Goal: Task Accomplishment & Management: Manage account settings

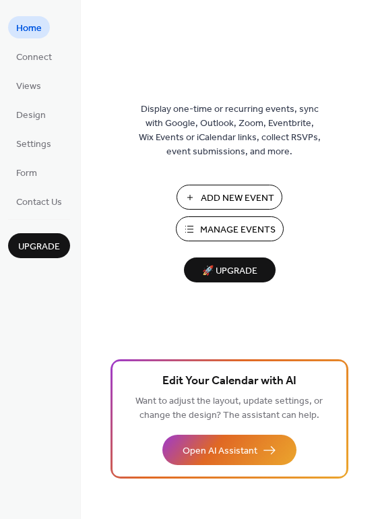
click at [26, 30] on span "Home" at bounding box center [29, 29] width 26 height 14
click at [33, 53] on span "Connect" at bounding box center [34, 58] width 36 height 14
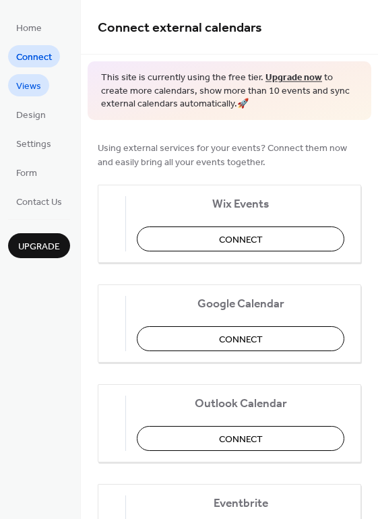
click at [36, 89] on span "Views" at bounding box center [28, 87] width 25 height 14
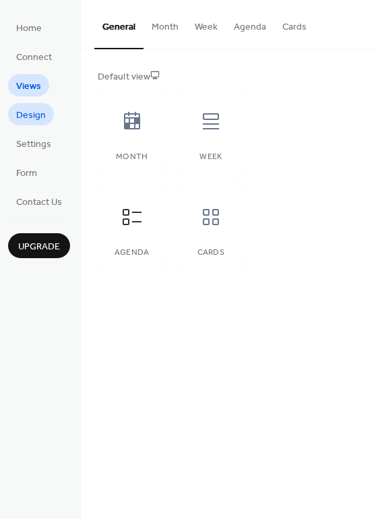
click at [32, 110] on span "Design" at bounding box center [31, 116] width 30 height 14
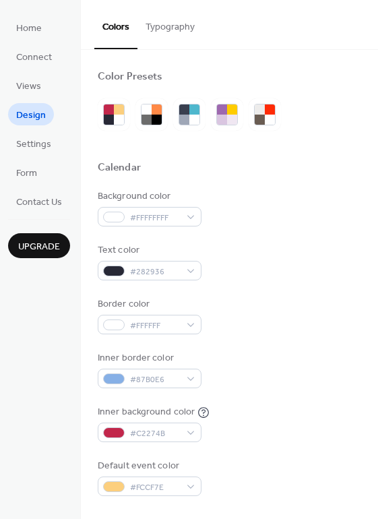
click at [171, 33] on button "Typography" at bounding box center [170, 24] width 65 height 48
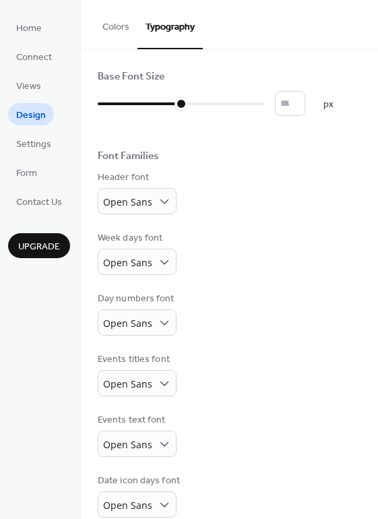
click at [125, 30] on button "Colors" at bounding box center [115, 24] width 43 height 48
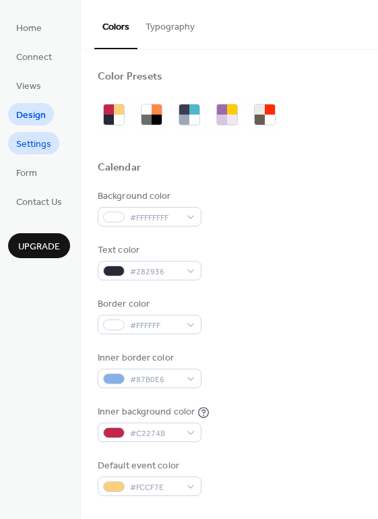
click at [38, 146] on span "Settings" at bounding box center [33, 145] width 35 height 14
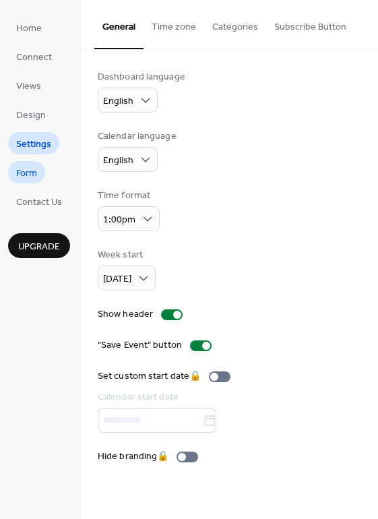
click at [27, 179] on span "Form" at bounding box center [26, 173] width 21 height 14
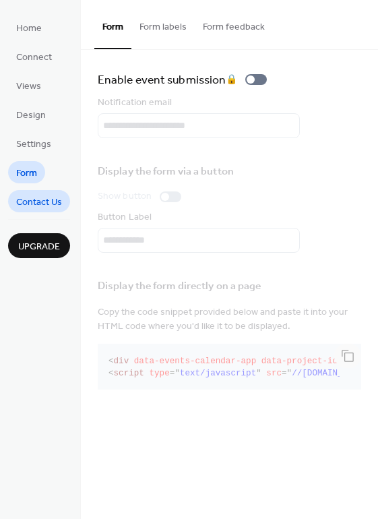
click at [30, 198] on span "Contact Us" at bounding box center [39, 202] width 46 height 14
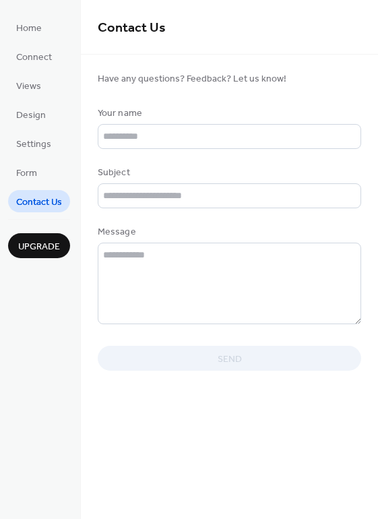
click at [33, 202] on span "Contact Us" at bounding box center [39, 202] width 46 height 14
click at [30, 169] on span "Form" at bounding box center [26, 173] width 21 height 14
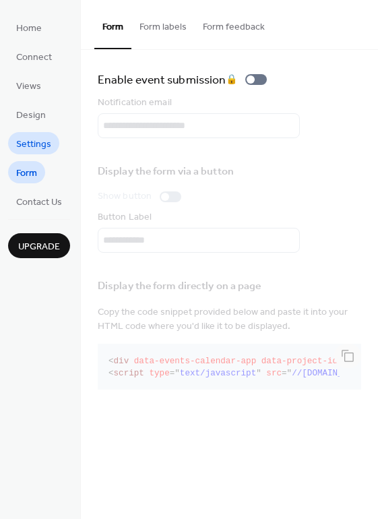
click at [34, 149] on span "Settings" at bounding box center [33, 145] width 35 height 14
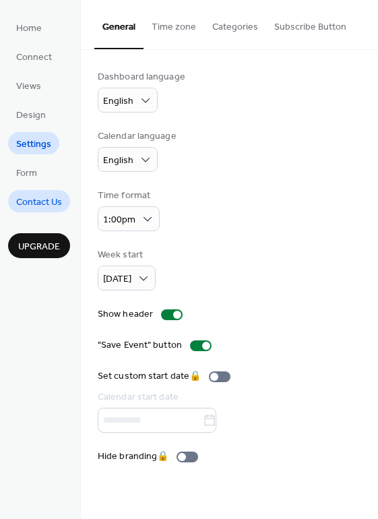
click at [38, 195] on span "Contact Us" at bounding box center [39, 202] width 46 height 14
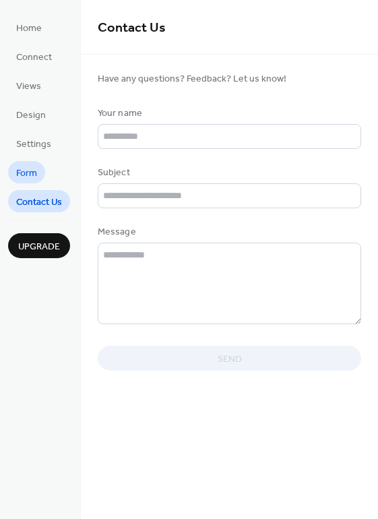
click at [36, 181] on span "Form" at bounding box center [26, 173] width 21 height 14
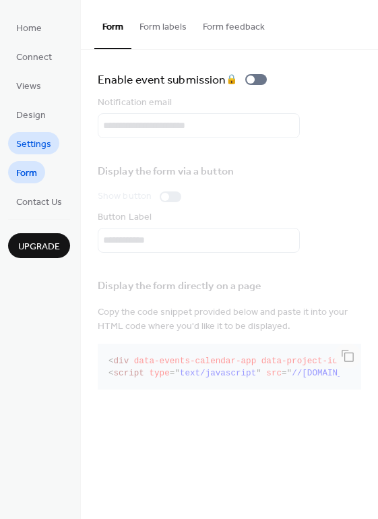
click at [30, 146] on span "Settings" at bounding box center [33, 145] width 35 height 14
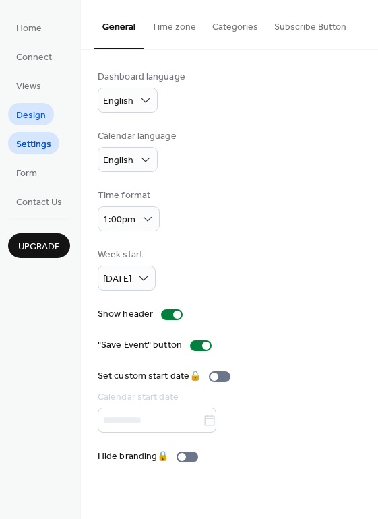
click at [29, 109] on span "Design" at bounding box center [31, 116] width 30 height 14
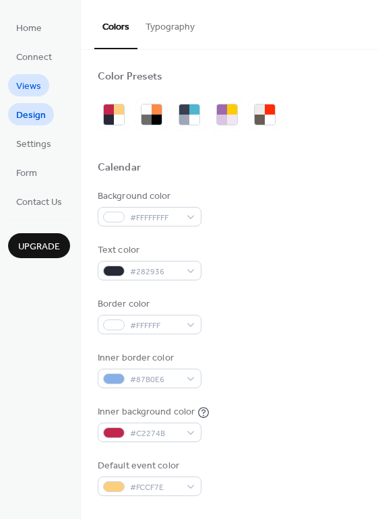
click at [29, 90] on span "Views" at bounding box center [28, 87] width 25 height 14
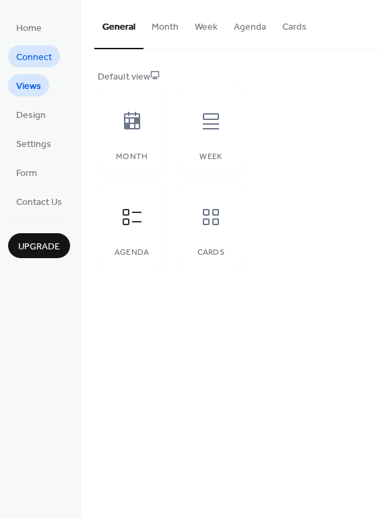
click at [34, 60] on span "Connect" at bounding box center [34, 58] width 36 height 14
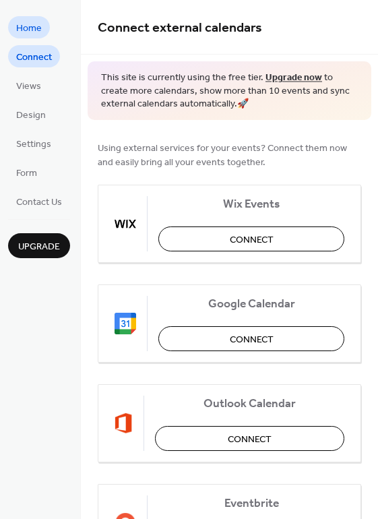
click at [32, 34] on span "Home" at bounding box center [29, 29] width 26 height 14
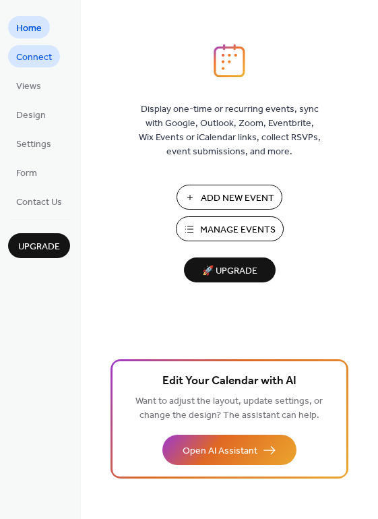
click at [34, 57] on span "Connect" at bounding box center [34, 58] width 36 height 14
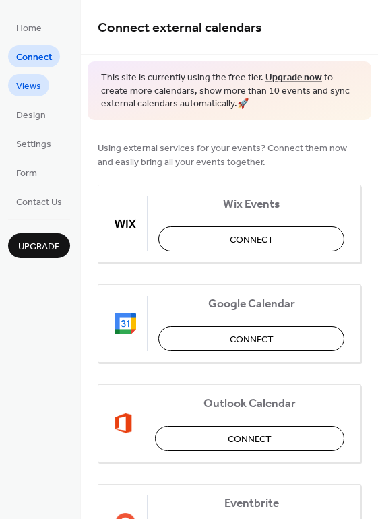
click at [34, 86] on span "Views" at bounding box center [28, 87] width 25 height 14
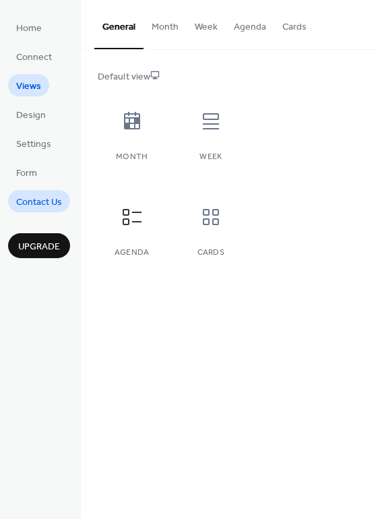
click at [33, 197] on span "Contact Us" at bounding box center [39, 202] width 46 height 14
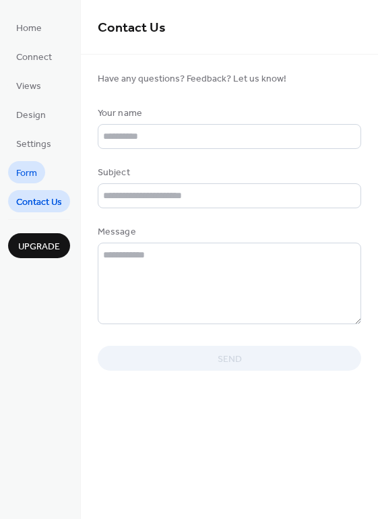
click at [30, 179] on span "Form" at bounding box center [26, 173] width 21 height 14
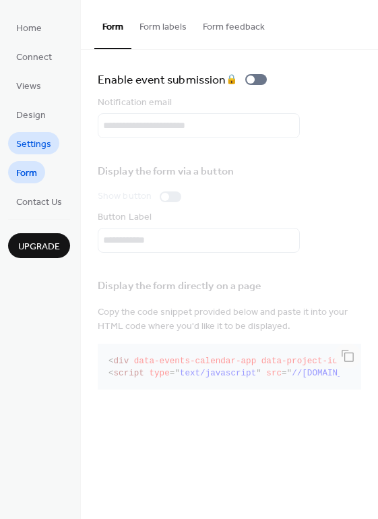
click at [28, 142] on span "Settings" at bounding box center [33, 145] width 35 height 14
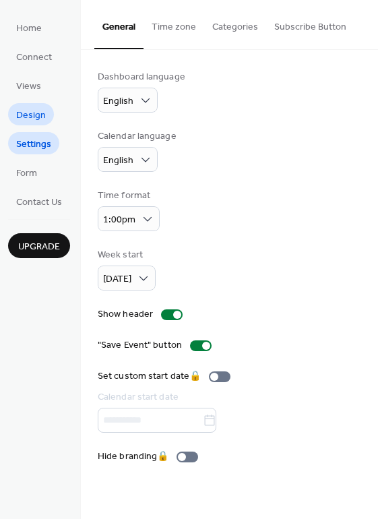
click at [32, 118] on span "Design" at bounding box center [31, 116] width 30 height 14
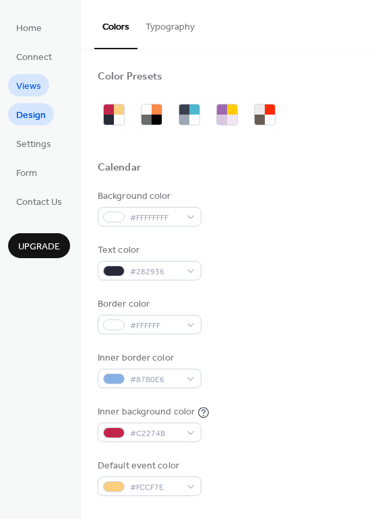
click at [30, 92] on span "Views" at bounding box center [28, 87] width 25 height 14
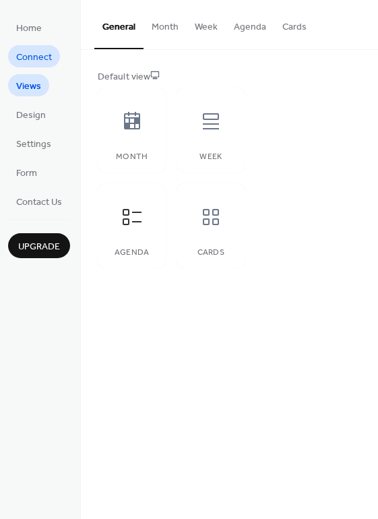
click at [33, 63] on span "Connect" at bounding box center [34, 58] width 36 height 14
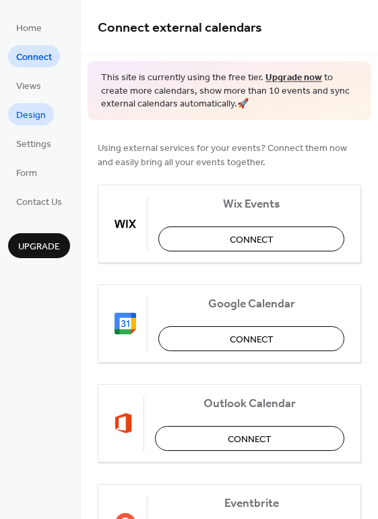
click at [39, 115] on span "Design" at bounding box center [31, 116] width 30 height 14
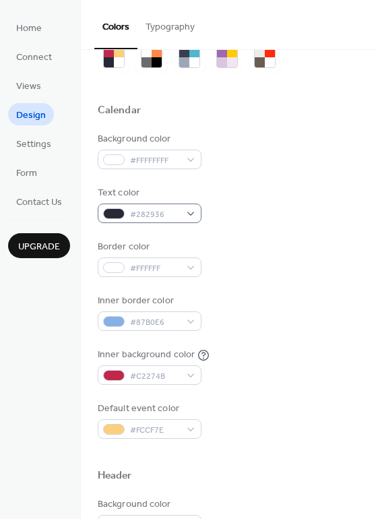
scroll to position [59, 0]
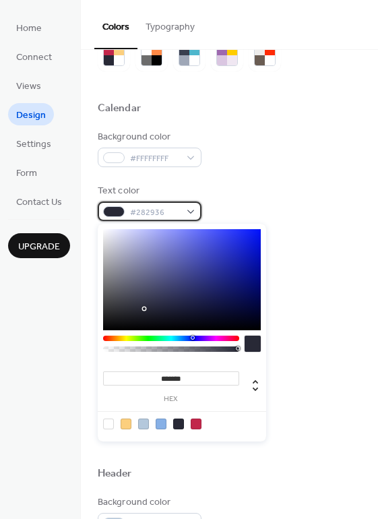
click at [183, 209] on div "#282936" at bounding box center [150, 212] width 104 height 20
click at [253, 346] on div at bounding box center [253, 344] width 16 height 16
click at [324, 314] on div "Inner border color #87B0E6" at bounding box center [230, 310] width 264 height 37
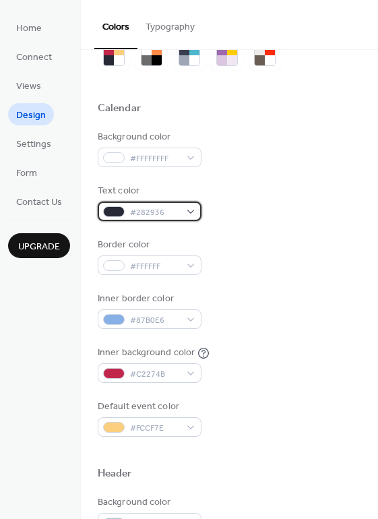
click at [171, 218] on span "#282936" at bounding box center [155, 213] width 50 height 14
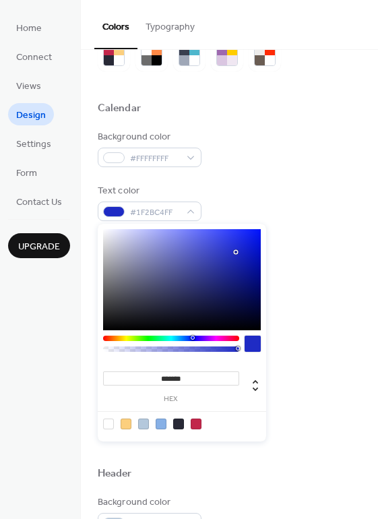
click at [236, 252] on div at bounding box center [182, 279] width 158 height 101
type input "*******"
click at [237, 252] on div at bounding box center [236, 252] width 3 height 3
click at [307, 240] on div "Border color #FFFFFF" at bounding box center [230, 256] width 264 height 37
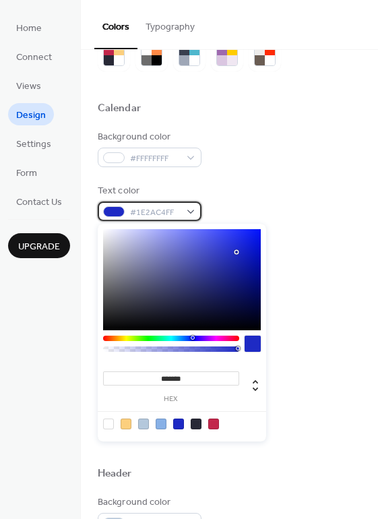
click at [189, 210] on div "#1E2AC4FF" at bounding box center [150, 212] width 104 height 20
click at [198, 425] on div at bounding box center [196, 424] width 11 height 11
type input "*******"
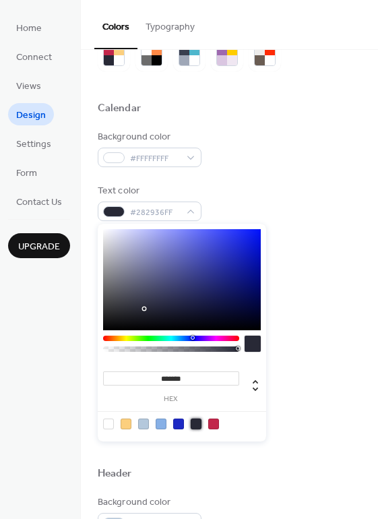
click at [198, 425] on div at bounding box center [196, 424] width 11 height 11
click at [306, 260] on div "Border color #FFFFFF" at bounding box center [230, 256] width 264 height 37
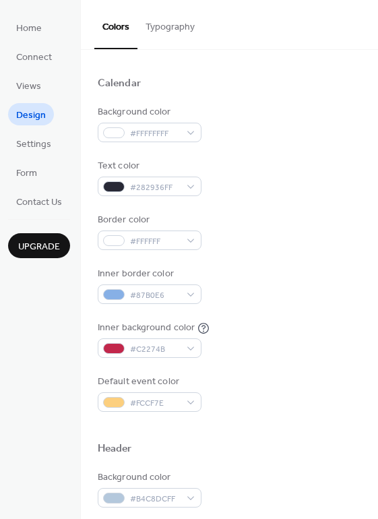
scroll to position [84, 0]
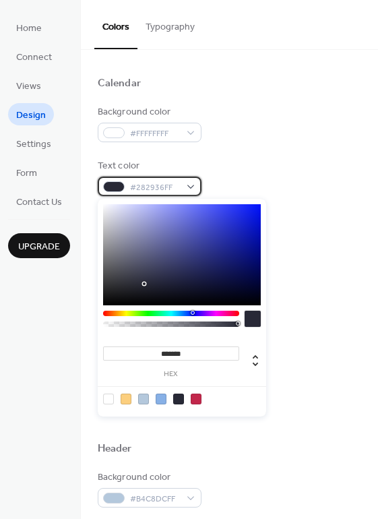
click at [191, 189] on div "#282936FF" at bounding box center [150, 187] width 104 height 20
click at [189, 356] on input "*******" at bounding box center [171, 353] width 136 height 14
drag, startPoint x: 190, startPoint y: 355, endPoint x: 162, endPoint y: 354, distance: 27.6
click at [162, 354] on input "*******" at bounding box center [171, 353] width 136 height 14
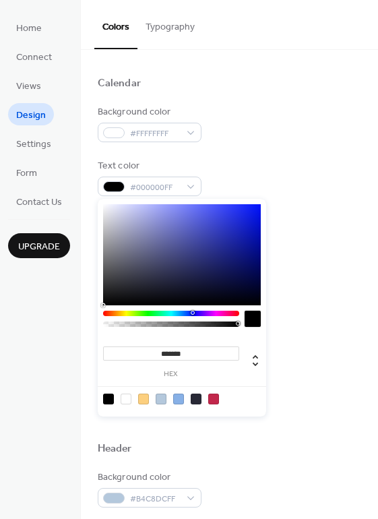
type input "*******"
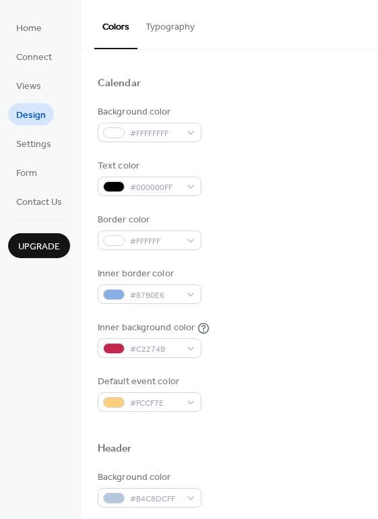
click at [292, 353] on div "Inner background color #C2274B" at bounding box center [230, 339] width 264 height 37
click at [185, 192] on div "#000000FF" at bounding box center [150, 187] width 104 height 20
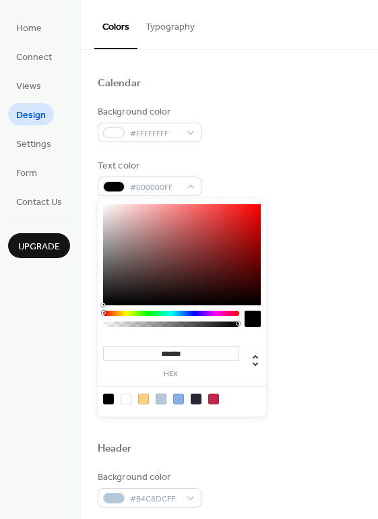
click at [227, 183] on div "Text color #000000FF" at bounding box center [230, 177] width 264 height 37
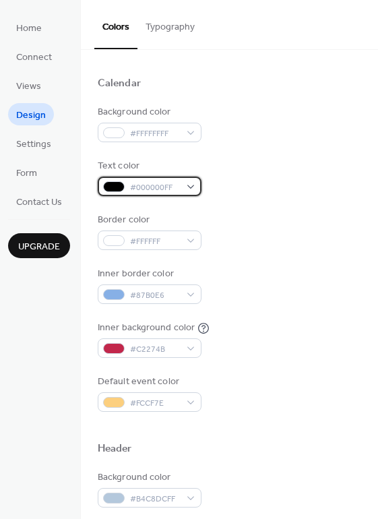
click at [111, 189] on div at bounding box center [114, 186] width 22 height 11
click at [241, 164] on div "Text color #000000FF" at bounding box center [230, 177] width 264 height 37
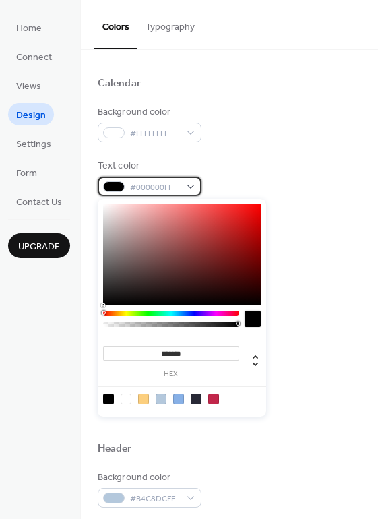
click at [155, 191] on span "#000000FF" at bounding box center [155, 188] width 50 height 14
drag, startPoint x: 189, startPoint y: 355, endPoint x: 142, endPoint y: 354, distance: 47.2
click at [142, 354] on input "*******" at bounding box center [171, 353] width 136 height 14
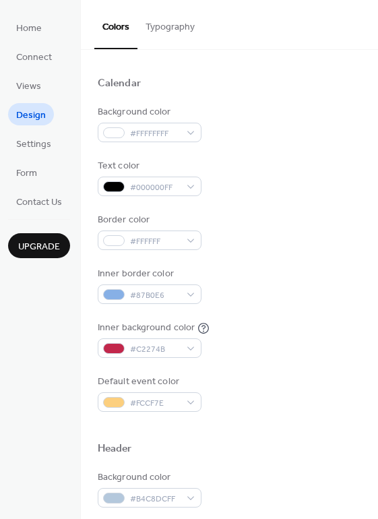
click at [286, 376] on div "Default event color #FCCF7E" at bounding box center [230, 393] width 264 height 37
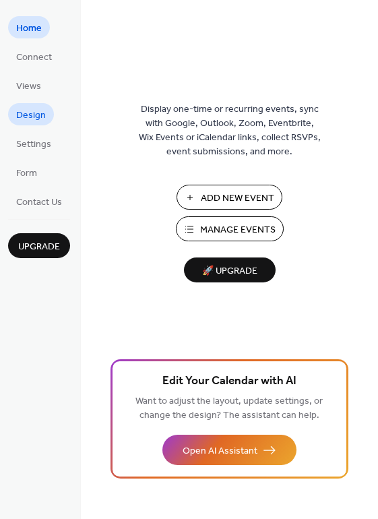
click at [35, 122] on span "Design" at bounding box center [31, 116] width 30 height 14
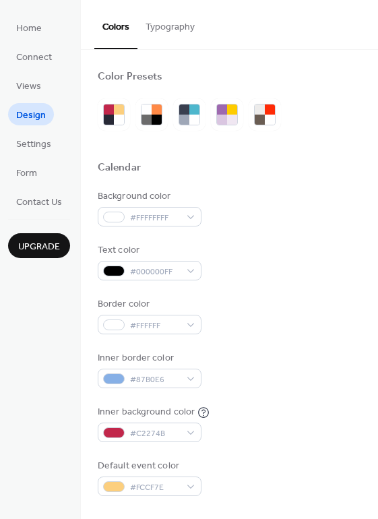
click at [179, 34] on button "Typography" at bounding box center [170, 24] width 65 height 48
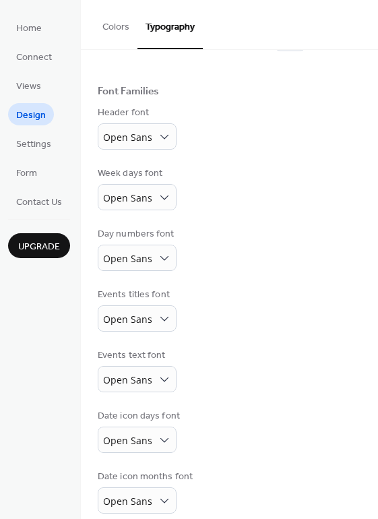
scroll to position [78, 0]
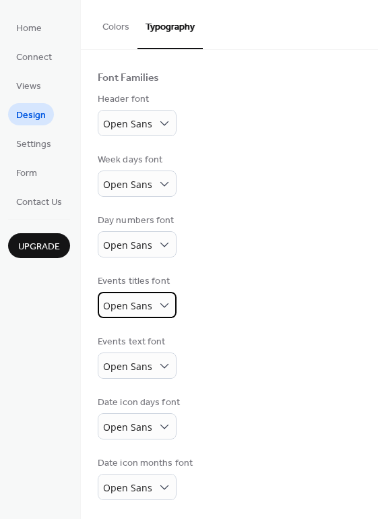
click at [150, 303] on span "Open Sans" at bounding box center [127, 305] width 49 height 13
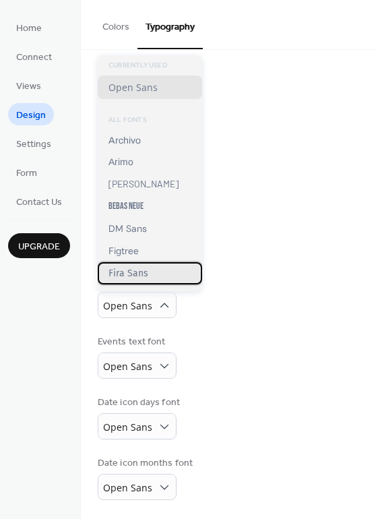
click at [140, 280] on div "Fira Sans" at bounding box center [150, 273] width 104 height 22
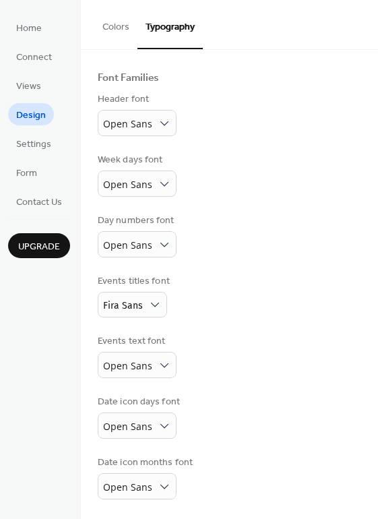
scroll to position [78, 0]
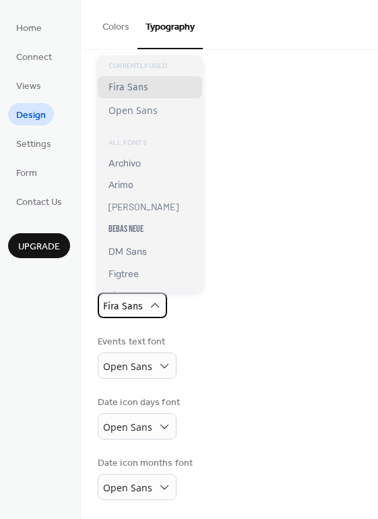
click at [147, 311] on div "Fira Sans" at bounding box center [132, 306] width 69 height 26
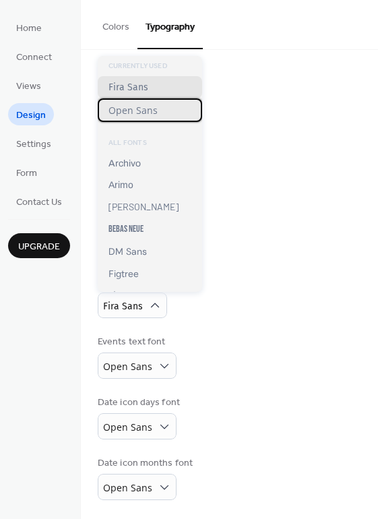
click at [132, 115] on span "Open Sans" at bounding box center [133, 110] width 49 height 13
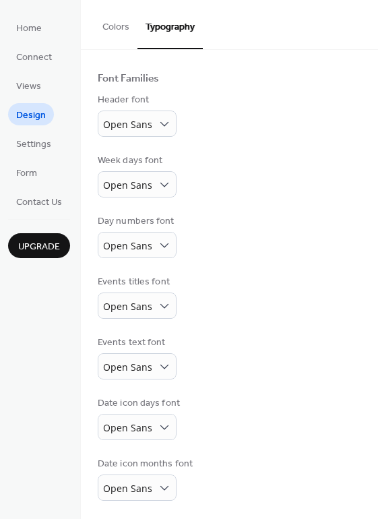
click at [200, 250] on div "Day numbers font Open Sans" at bounding box center [230, 236] width 264 height 44
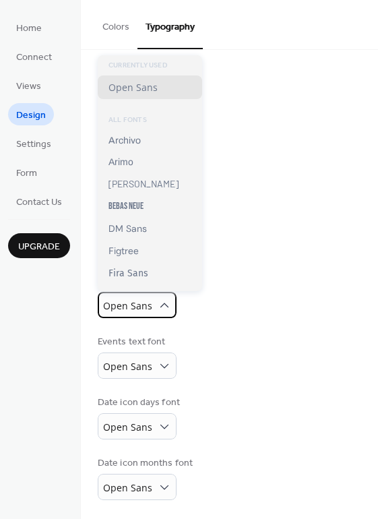
click at [152, 303] on div "Open Sans" at bounding box center [137, 305] width 79 height 26
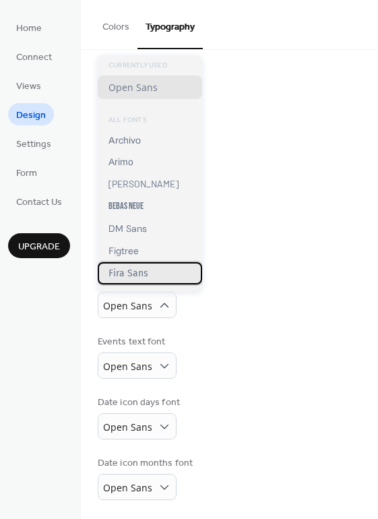
click at [144, 278] on span "Fira Sans" at bounding box center [129, 273] width 40 height 11
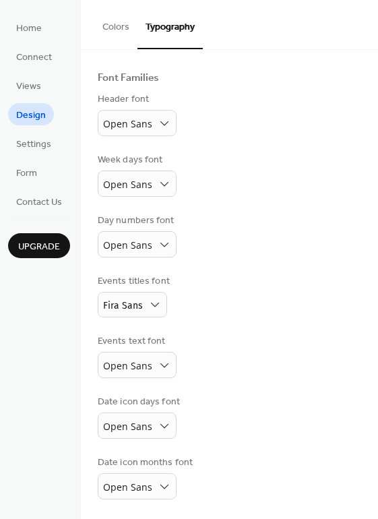
scroll to position [78, 0]
click at [142, 302] on div "Fira Sans" at bounding box center [132, 306] width 69 height 26
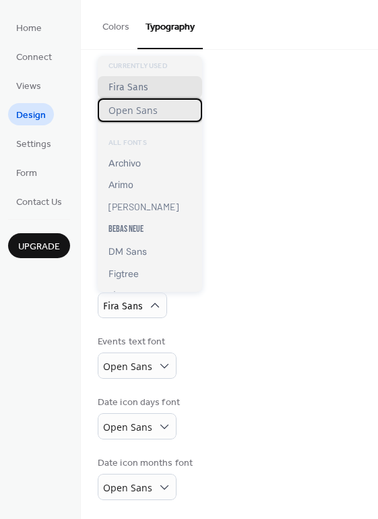
click at [130, 119] on div "Open Sans" at bounding box center [150, 110] width 104 height 24
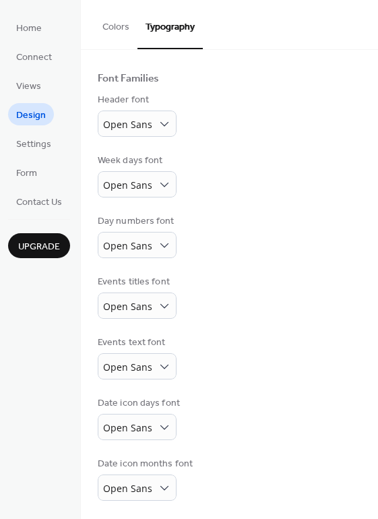
scroll to position [78, 0]
click at [152, 365] on div "Open Sans" at bounding box center [137, 366] width 79 height 26
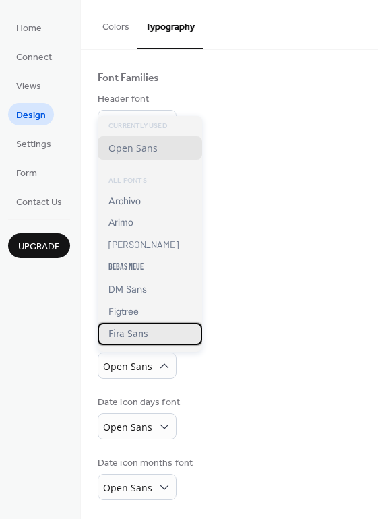
click at [144, 339] on span "Fira Sans" at bounding box center [129, 333] width 40 height 11
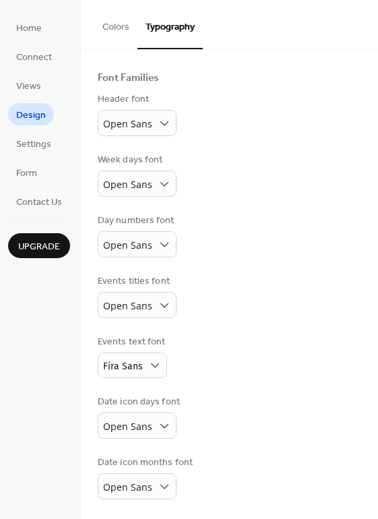
scroll to position [78, 0]
click at [145, 369] on div "Fira Sans" at bounding box center [132, 366] width 69 height 26
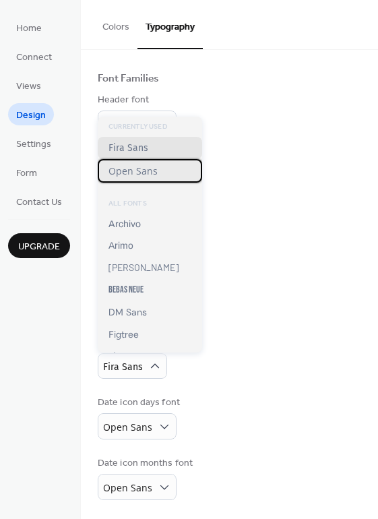
click at [135, 173] on span "Open Sans" at bounding box center [133, 170] width 49 height 13
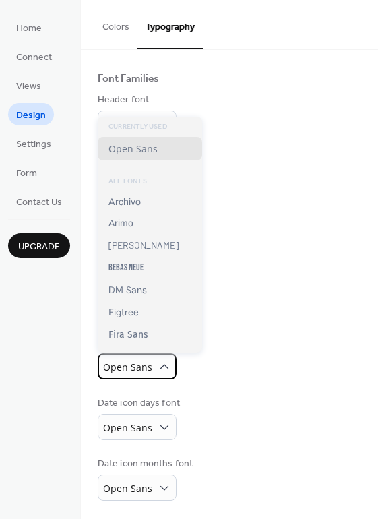
click at [138, 363] on span "Open Sans" at bounding box center [127, 367] width 49 height 13
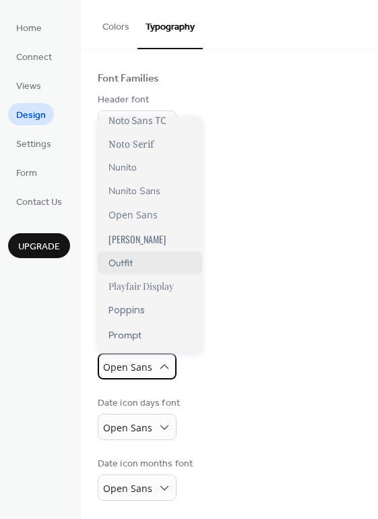
scroll to position [656, 0]
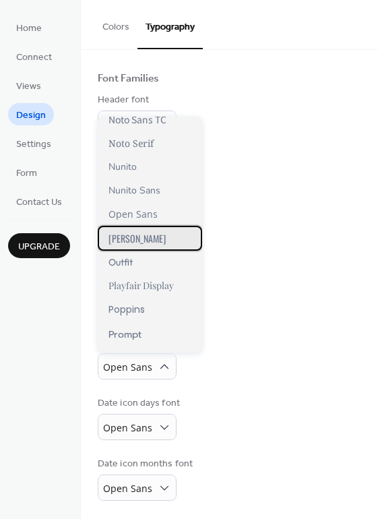
click at [137, 243] on div "Oswald" at bounding box center [150, 238] width 104 height 25
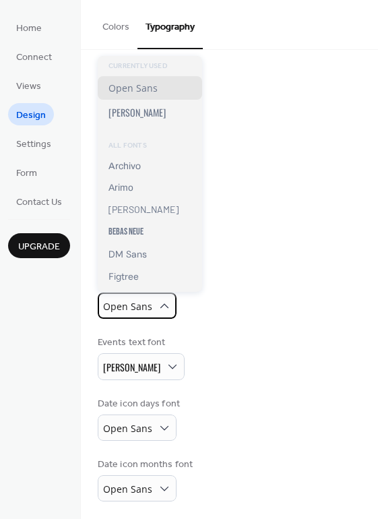
click at [145, 309] on span "Open Sans" at bounding box center [127, 306] width 49 height 13
click at [256, 280] on div "Events titles font Open Sans" at bounding box center [230, 297] width 264 height 44
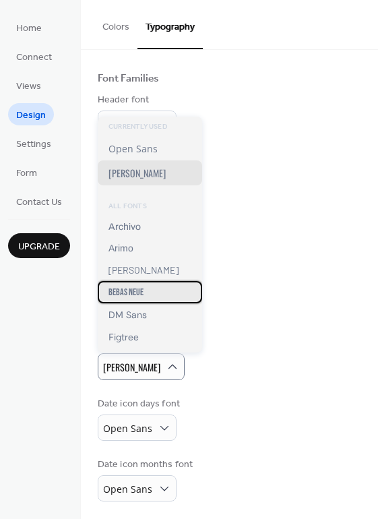
click at [123, 295] on span "Bebas Neue" at bounding box center [126, 291] width 35 height 11
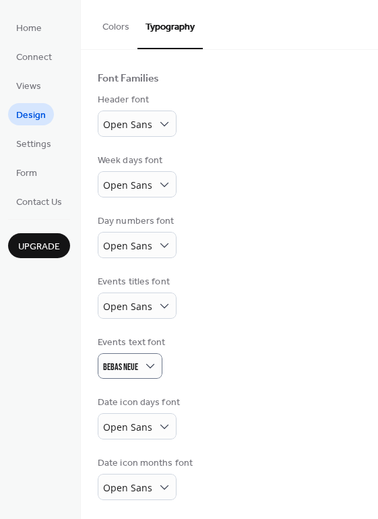
scroll to position [78, 0]
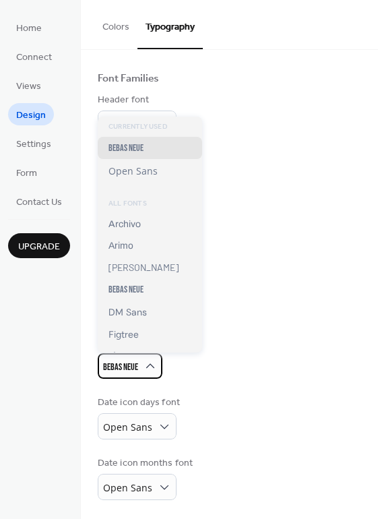
click at [119, 361] on span "Bebas Neue" at bounding box center [120, 366] width 35 height 11
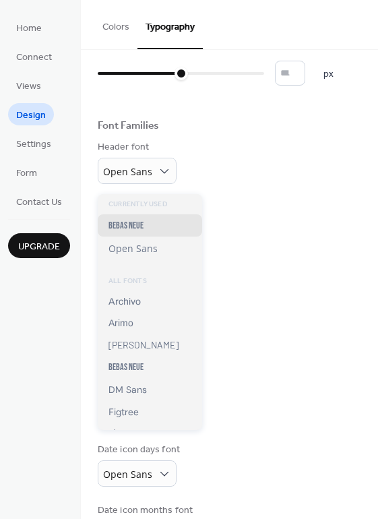
scroll to position [0, 0]
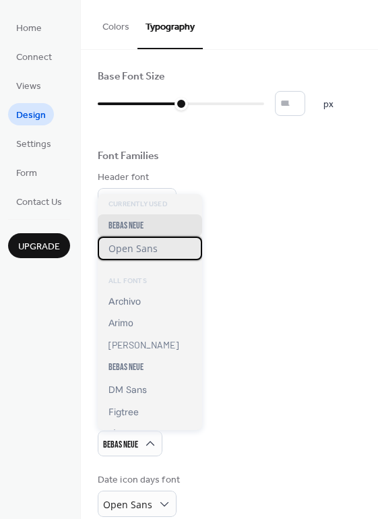
click at [134, 247] on span "Open Sans" at bounding box center [133, 248] width 49 height 13
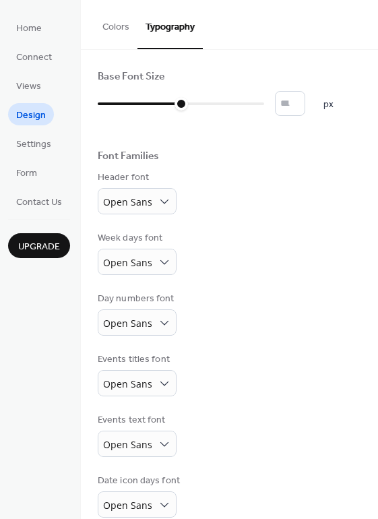
click at [125, 32] on button "Colors" at bounding box center [115, 24] width 43 height 48
